Goal: Use online tool/utility: Utilize a website feature to perform a specific function

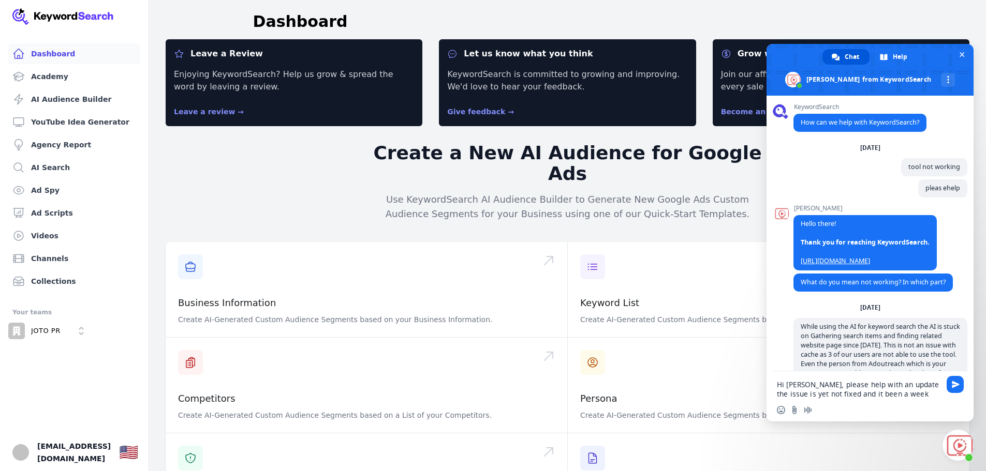
type textarea "Hi [PERSON_NAME], please help with an update the issue is yet not fixed and it …"
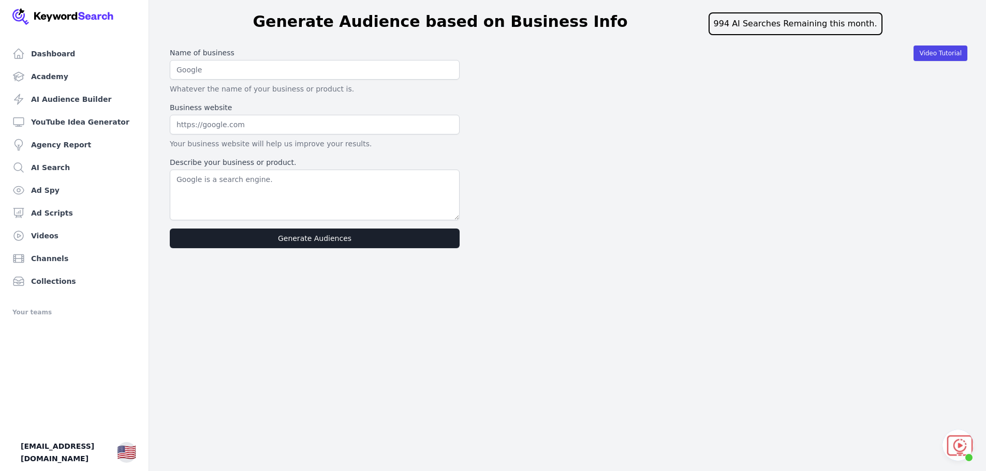
scroll to position [1551, 0]
click at [226, 58] on div "Name of business Whatever the name of your business or product is." at bounding box center [315, 71] width 290 height 47
click at [227, 68] on input "text" at bounding box center [315, 70] width 290 height 20
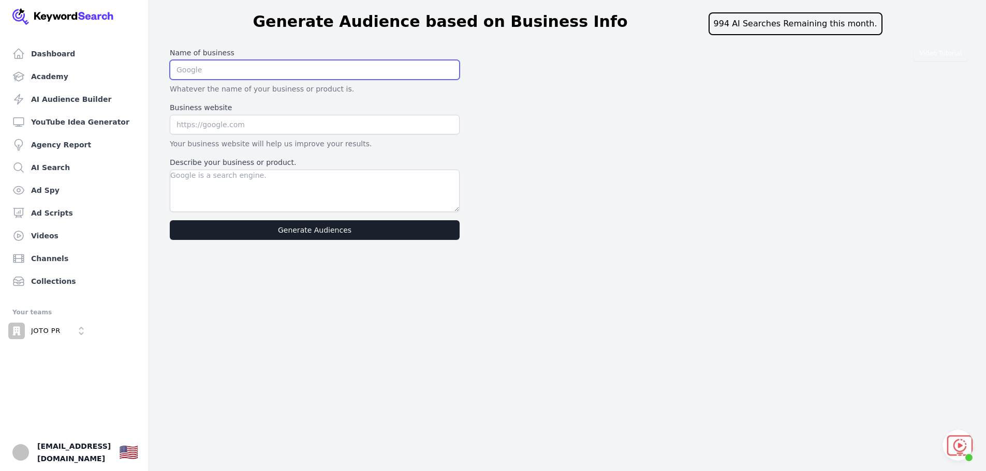
scroll to position [1570, 0]
type input "JOTO PR Disruptors"
click at [357, 110] on label "Business website" at bounding box center [315, 107] width 290 height 10
click at [234, 124] on input "text" at bounding box center [315, 125] width 290 height 20
drag, startPoint x: 399, startPoint y: 148, endPoint x: 373, endPoint y: 151, distance: 26.5
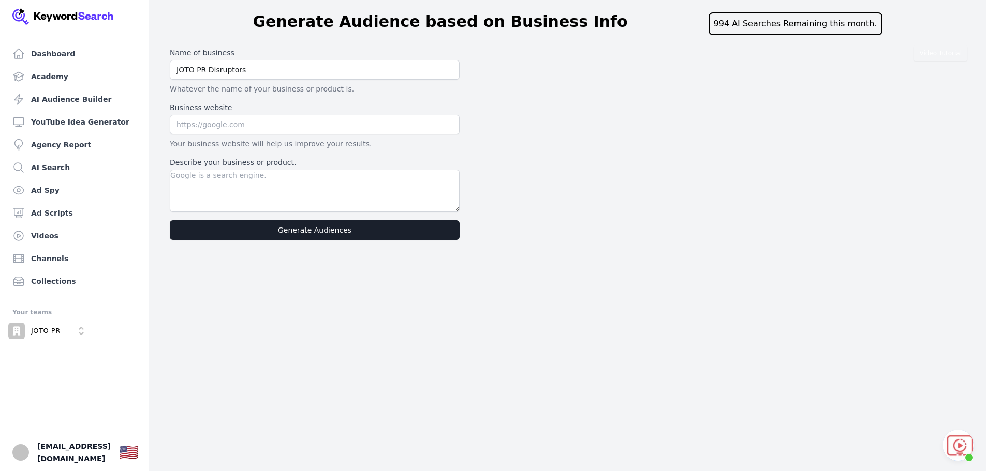
click at [399, 148] on p "Your business website will help us improve your results." at bounding box center [315, 144] width 290 height 10
click at [216, 130] on input "text" at bounding box center [315, 125] width 290 height 20
type input "[DOMAIN_NAME]"
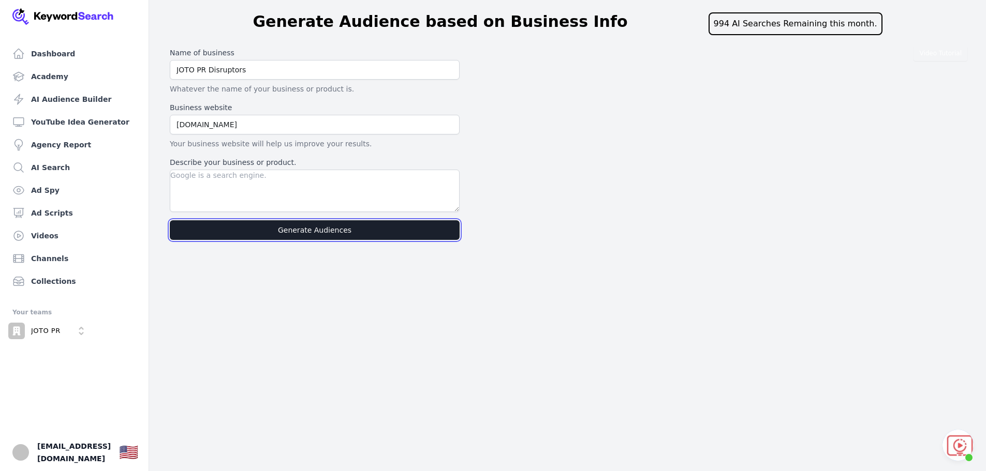
click at [295, 220] on button "Generate Audiences" at bounding box center [315, 230] width 290 height 20
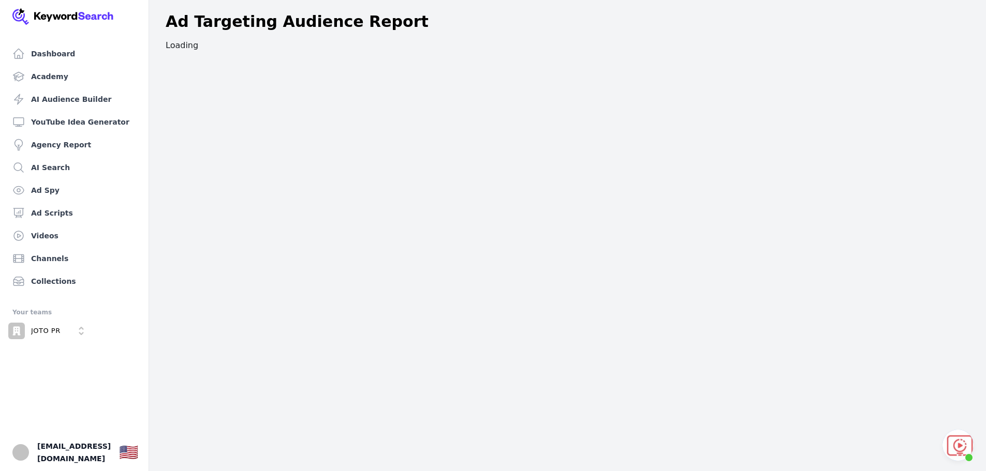
click at [957, 447] on span "Open chat" at bounding box center [957, 445] width 31 height 31
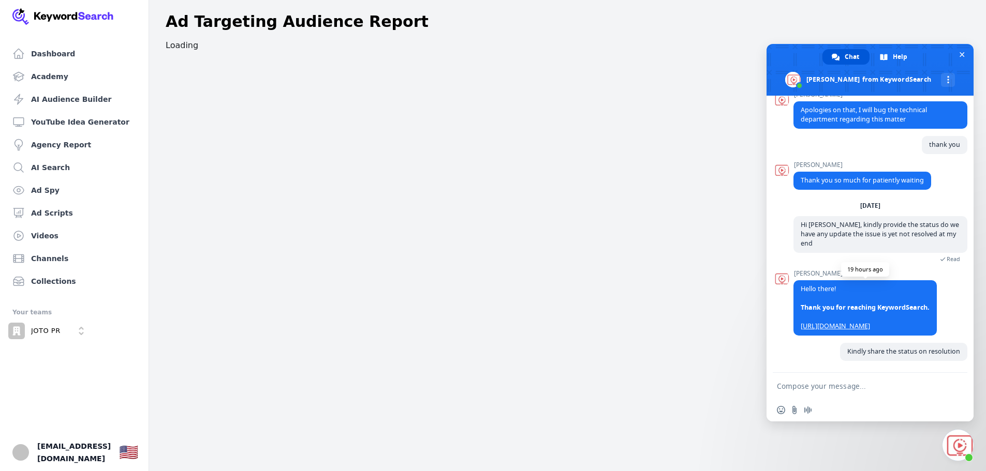
scroll to position [1579, 0]
click at [812, 384] on textarea "Compose your message..." at bounding box center [859, 386] width 164 height 9
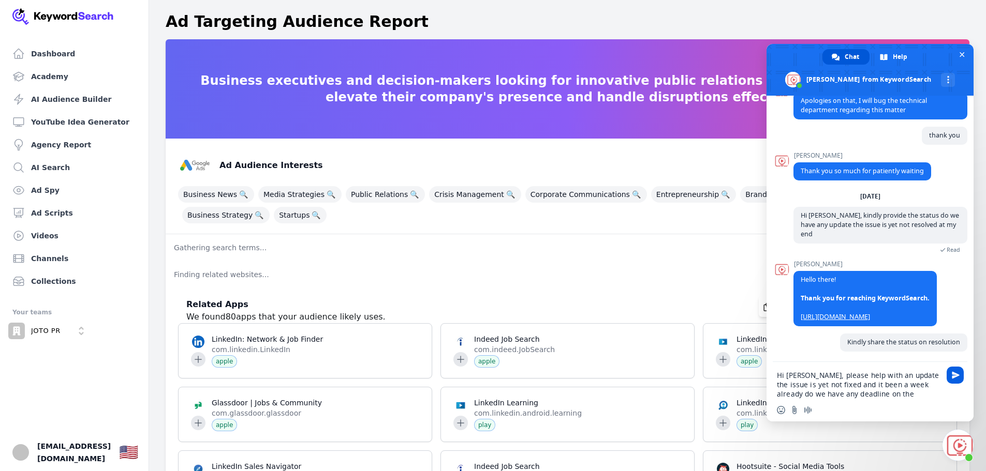
type textarea "Hi [PERSON_NAME], please help with an update the issue is yet not fixed and it …"
click at [955, 378] on span "Send" at bounding box center [956, 376] width 8 height 8
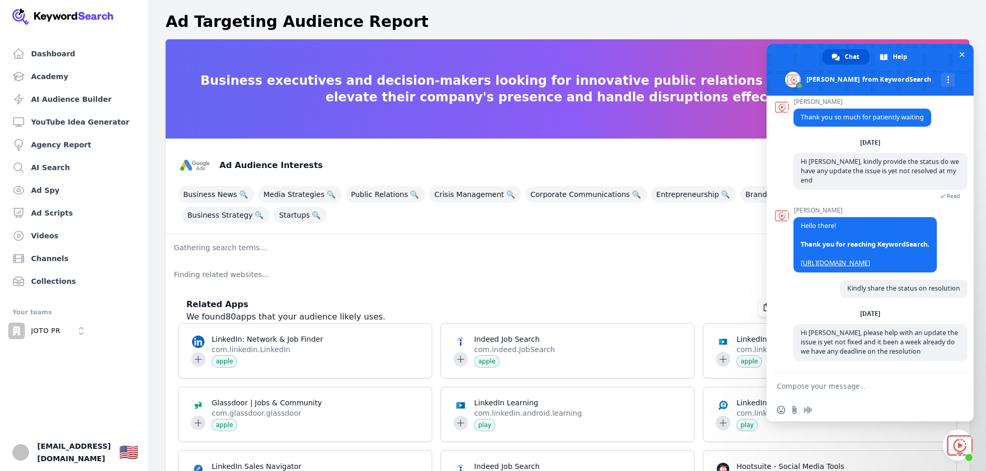
scroll to position [1642, 0]
